Goal: Task Accomplishment & Management: Manage account settings

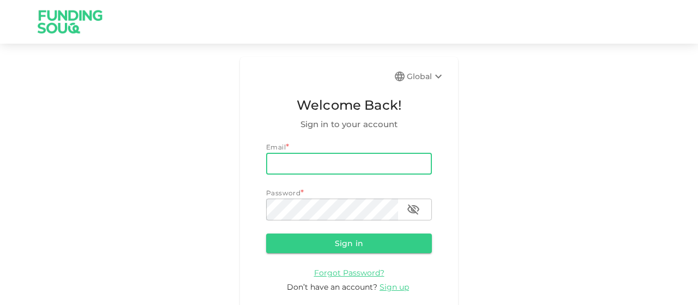
drag, startPoint x: 0, startPoint y: 0, endPoint x: 288, endPoint y: 169, distance: 333.9
click at [288, 169] on input "email" at bounding box center [349, 164] width 166 height 22
click at [266, 233] on button "Sign in" at bounding box center [349, 243] width 166 height 20
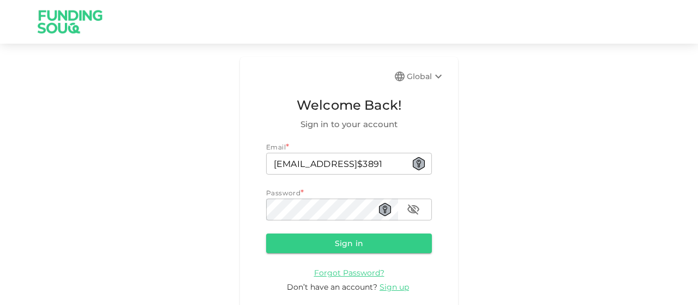
scroll to position [0, 0]
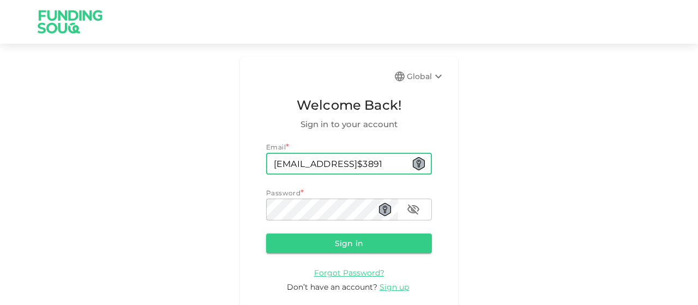
click at [386, 164] on input "[EMAIL_ADDRESS]$3891" at bounding box center [349, 164] width 166 height 22
type input "[EMAIL_ADDRESS][DOMAIN_NAME]"
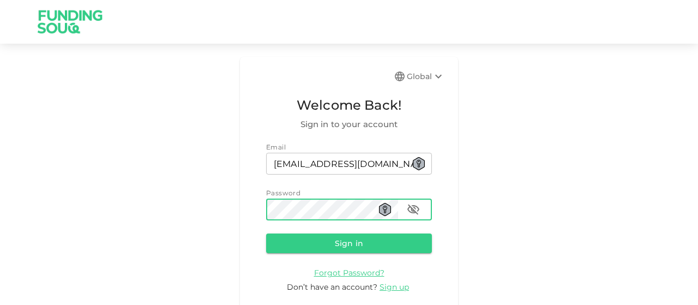
click at [266, 233] on button "Sign in" at bounding box center [349, 243] width 166 height 20
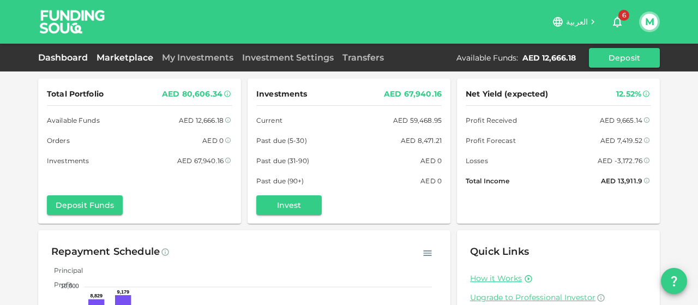
click at [111, 62] on link "Marketplace" at bounding box center [124, 57] width 65 height 10
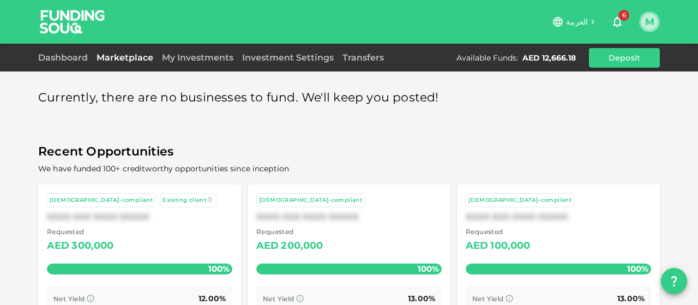
click at [651, 21] on button "M" at bounding box center [649, 22] width 16 height 16
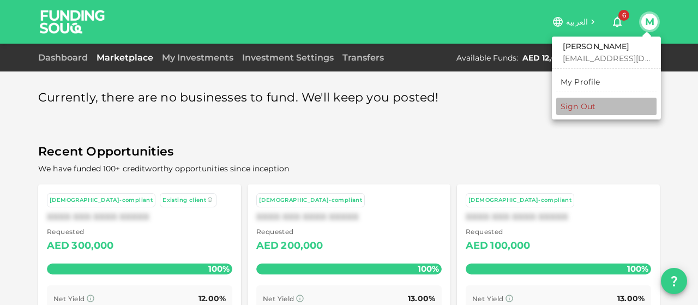
click at [586, 104] on div "Sign Out" at bounding box center [578, 106] width 35 height 11
